Goal: Navigation & Orientation: Find specific page/section

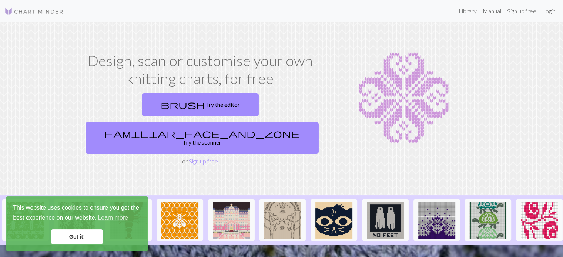
click at [95, 235] on link "Got it!" at bounding box center [77, 237] width 52 height 15
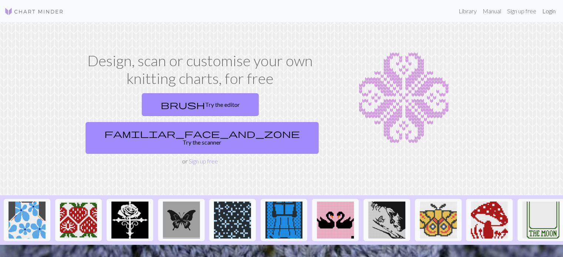
click at [549, 11] on link "Login" at bounding box center [548, 11] width 19 height 15
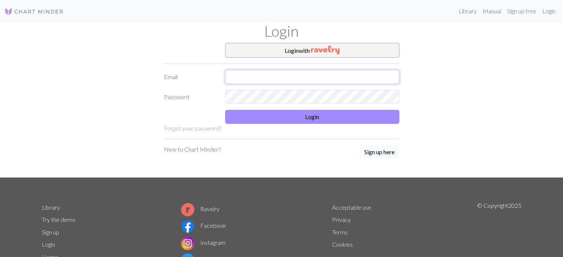
click at [273, 74] on input "text" at bounding box center [312, 77] width 174 height 14
type input "[EMAIL_ADDRESS][PERSON_NAME][DOMAIN_NAME]"
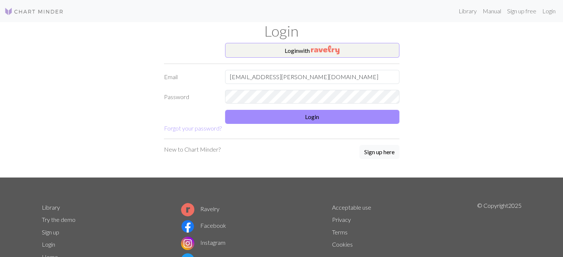
click at [207, 128] on form "Login with Email [PERSON_NAME][EMAIL_ADDRESS][PERSON_NAME][DOMAIN_NAME] Passwor…" at bounding box center [281, 88] width 235 height 90
click at [254, 120] on button "Login" at bounding box center [312, 117] width 174 height 14
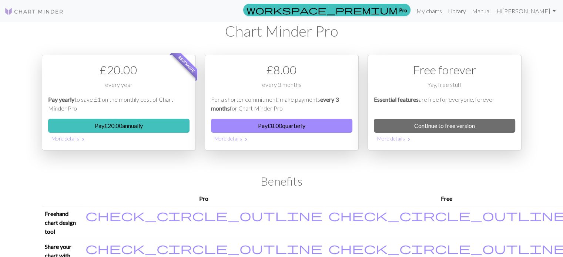
click at [469, 11] on link "Library" at bounding box center [457, 11] width 24 height 15
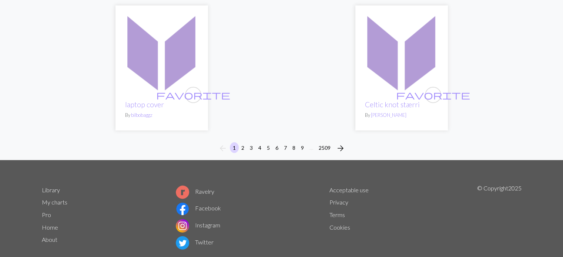
scroll to position [1965, 0]
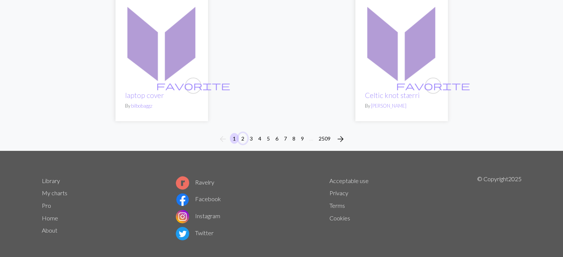
click at [242, 133] on button "2" at bounding box center [242, 138] width 9 height 11
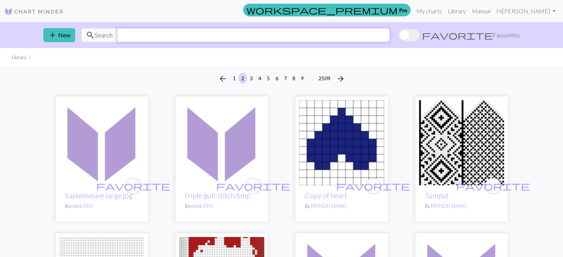
click at [171, 34] on input "text" at bounding box center [253, 35] width 273 height 14
click at [119, 68] on div "arrow_back 1 2 3 4 5 6 7 8 9 … 2509 arrow_forward" at bounding box center [281, 79] width 563 height 24
click at [147, 36] on input "text" at bounding box center [253, 35] width 273 height 14
click at [445, 10] on link "My charts" at bounding box center [428, 11] width 31 height 15
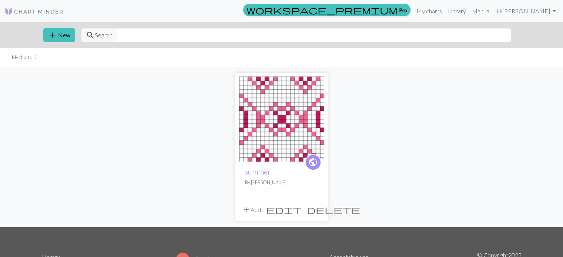
click at [469, 14] on link "Library" at bounding box center [457, 11] width 24 height 15
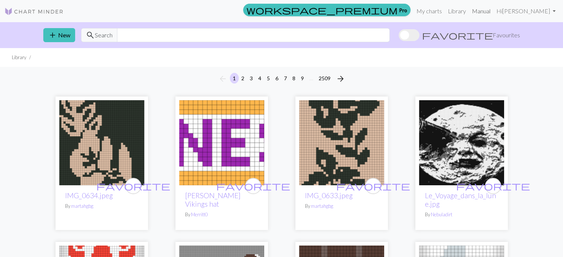
click at [493, 11] on link "Manual" at bounding box center [481, 11] width 24 height 15
